Goal: Task Accomplishment & Management: Use online tool/utility

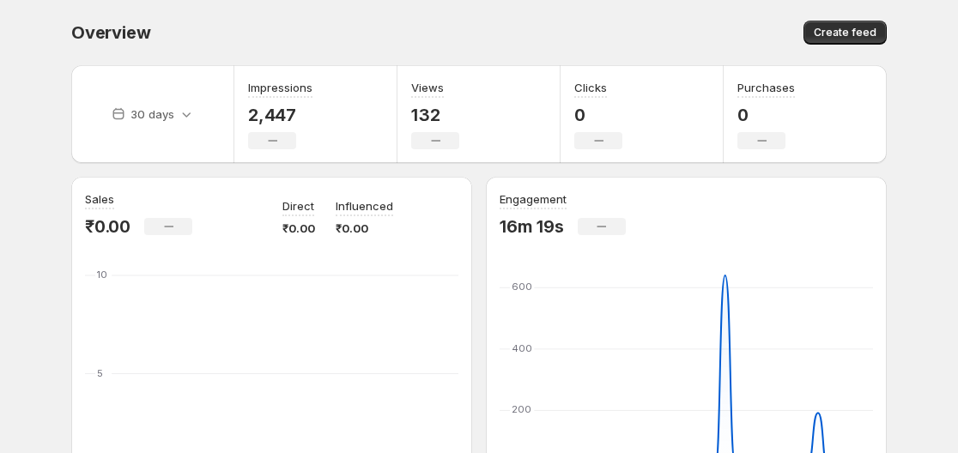
scroll to position [258, 0]
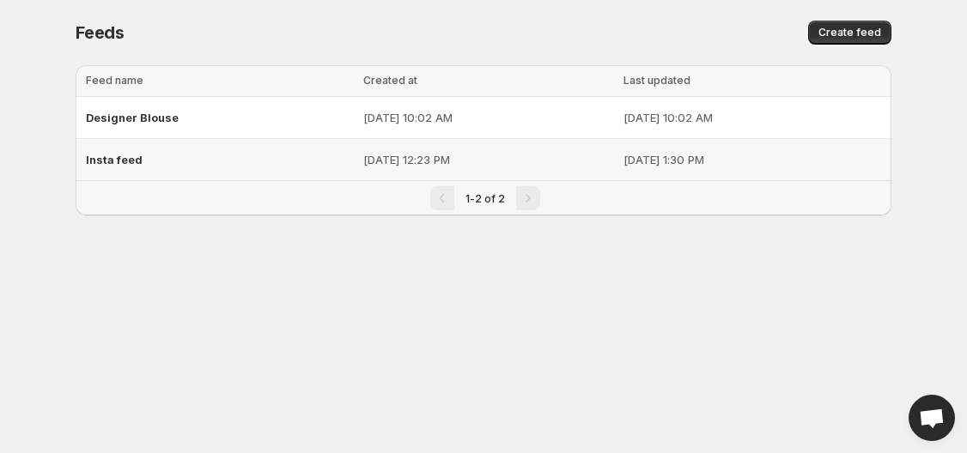
click at [140, 155] on div "Insta feed" at bounding box center [219, 159] width 267 height 31
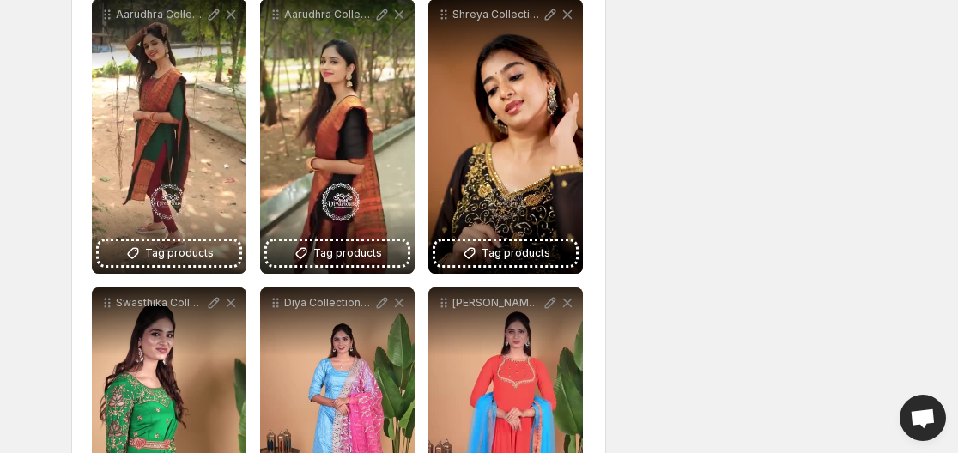
scroll to position [2575, 0]
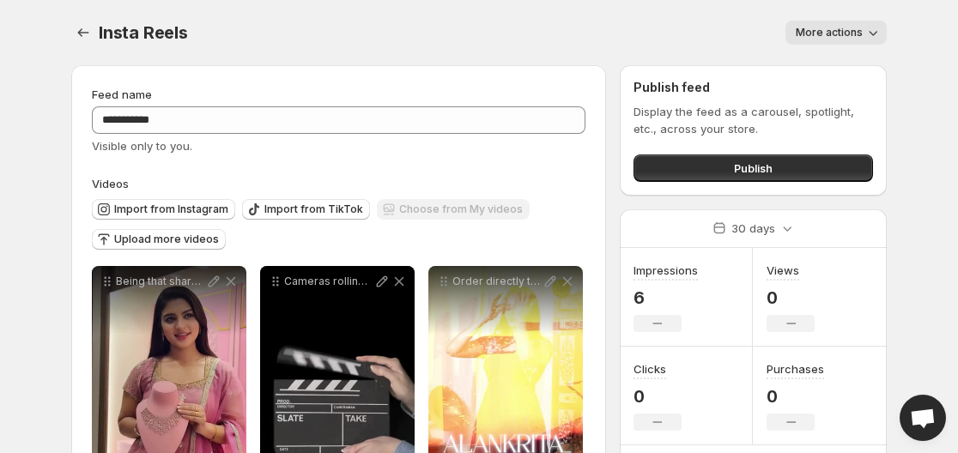
scroll to position [2148, 0]
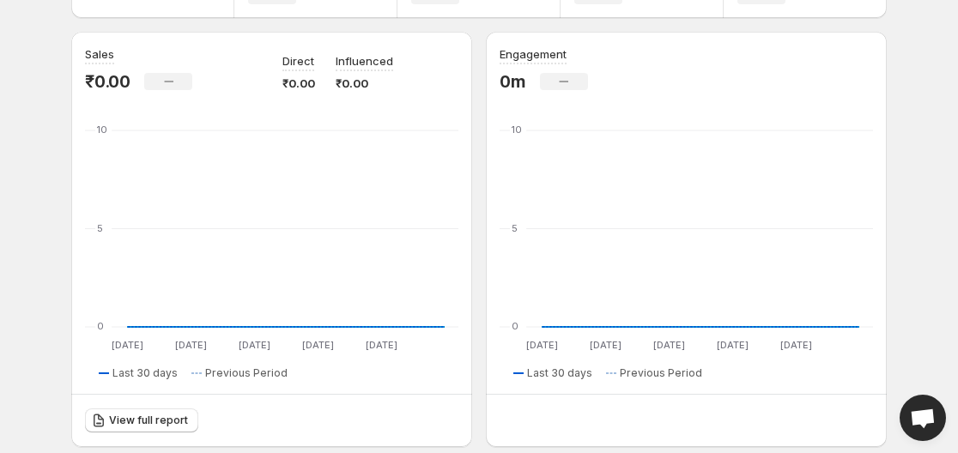
scroll to position [175, 0]
